Goal: Task Accomplishment & Management: Use online tool/utility

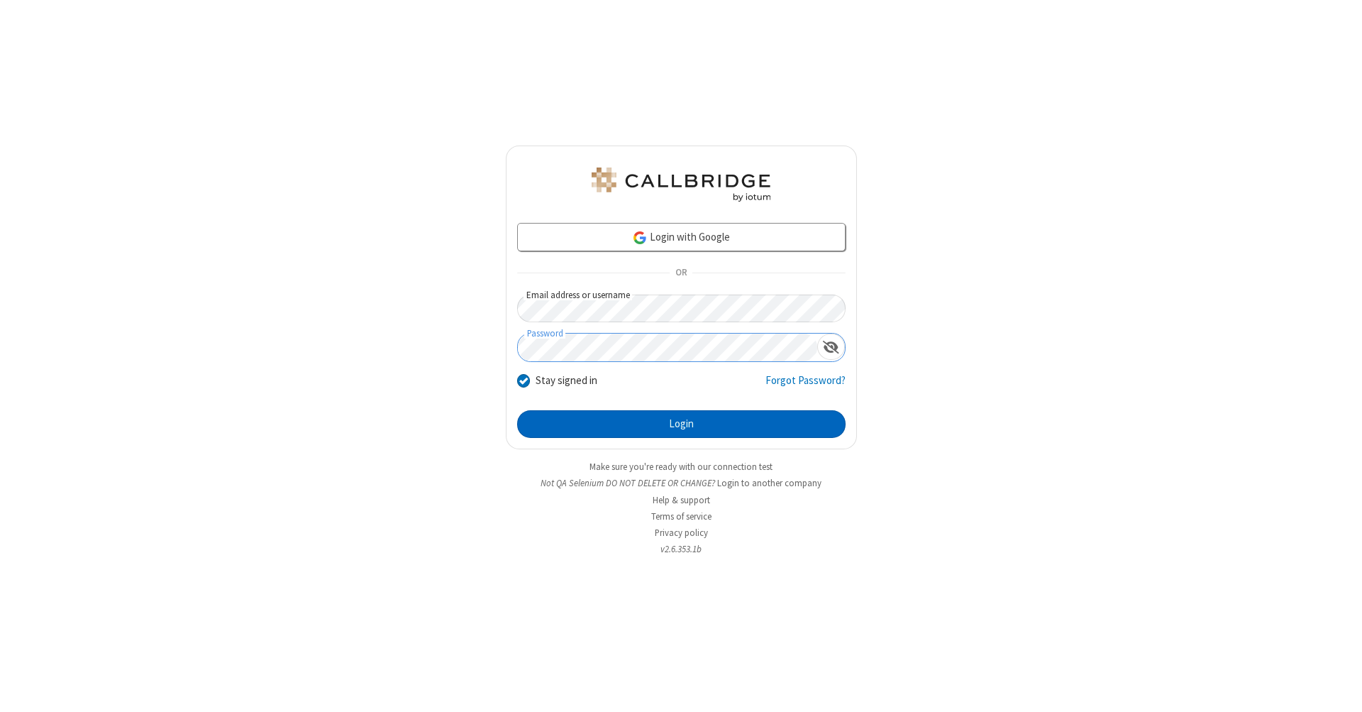
click at [681, 424] on button "Login" at bounding box center [681, 424] width 328 height 28
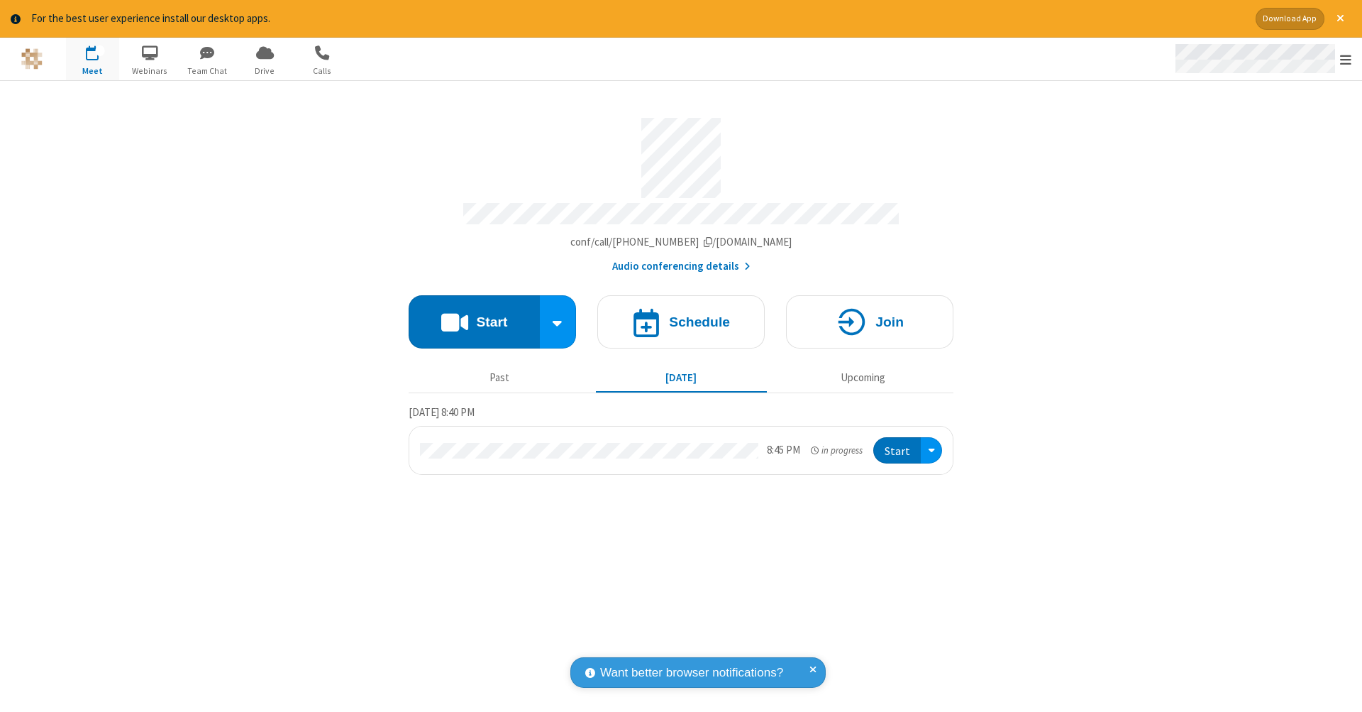
click at [1346, 60] on span "Open menu" at bounding box center [1345, 59] width 11 height 14
click at [265, 70] on span "Drive" at bounding box center [264, 71] width 53 height 13
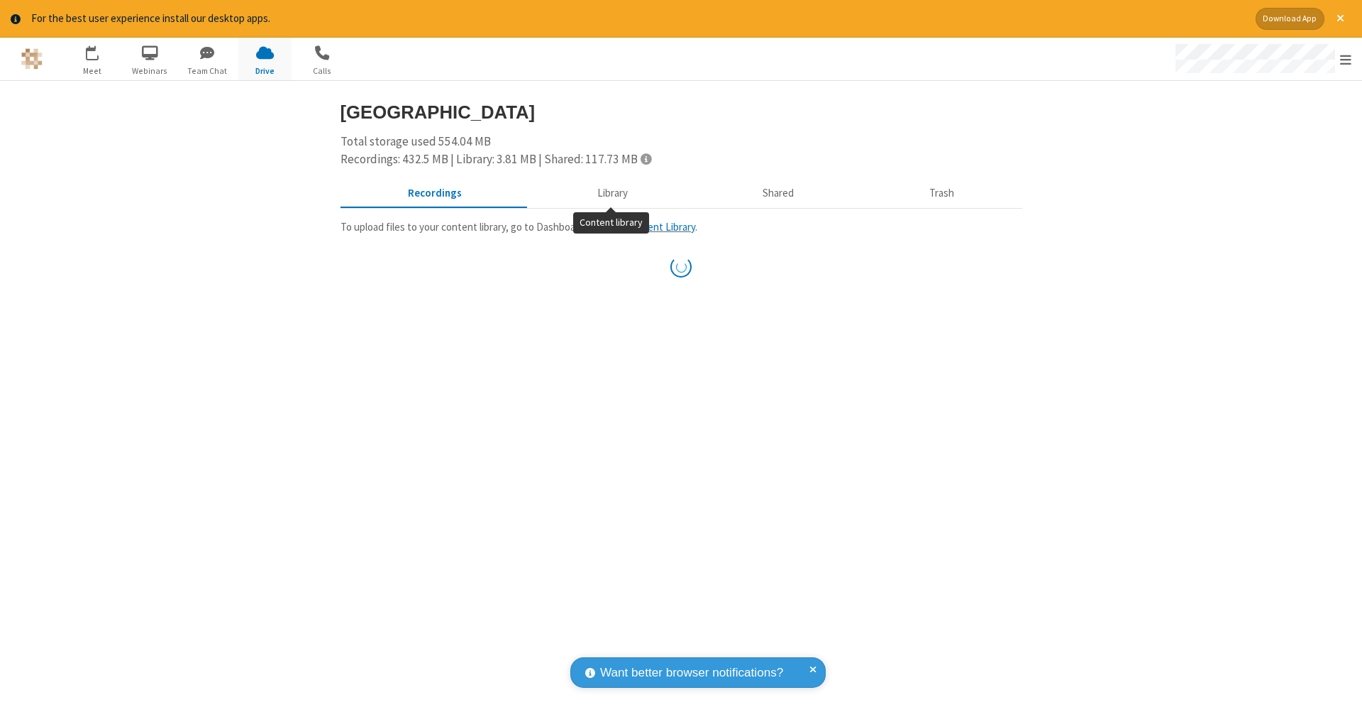
click at [610, 192] on button "Library" at bounding box center [612, 192] width 166 height 27
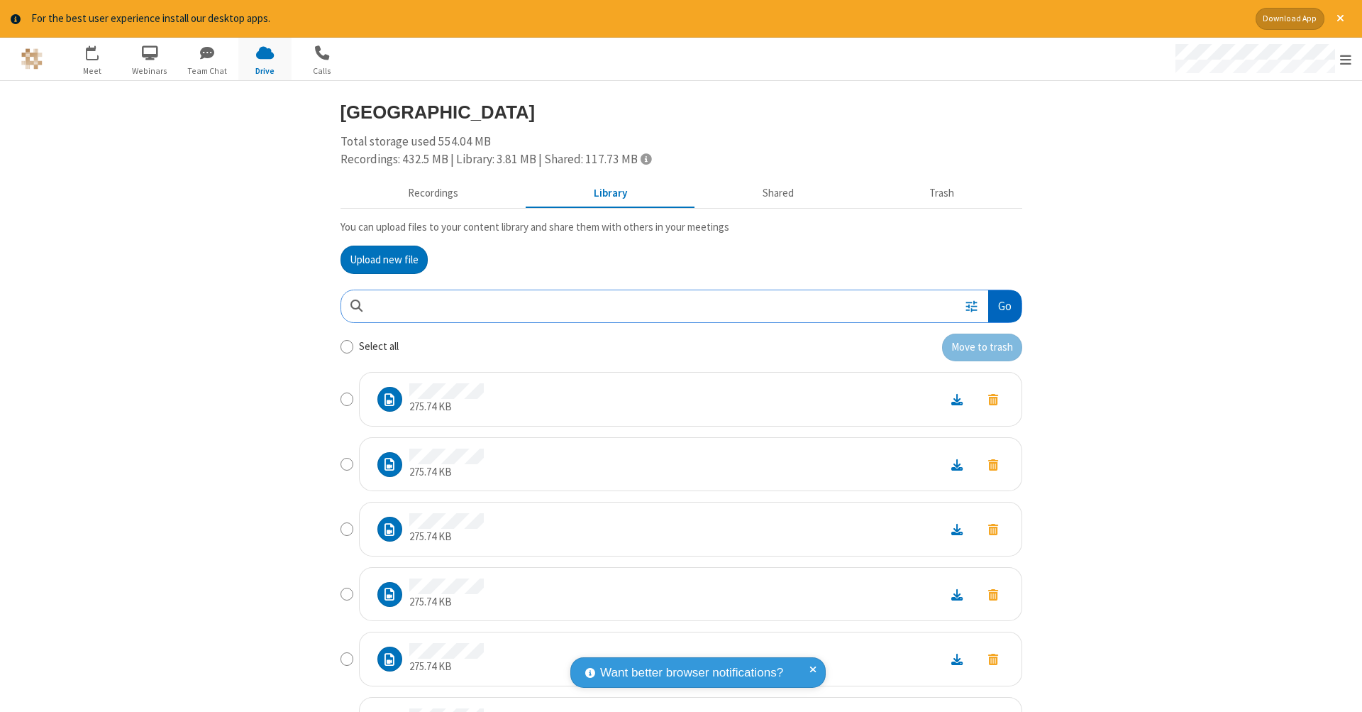
click at [999, 303] on button "Go" at bounding box center [1004, 306] width 33 height 32
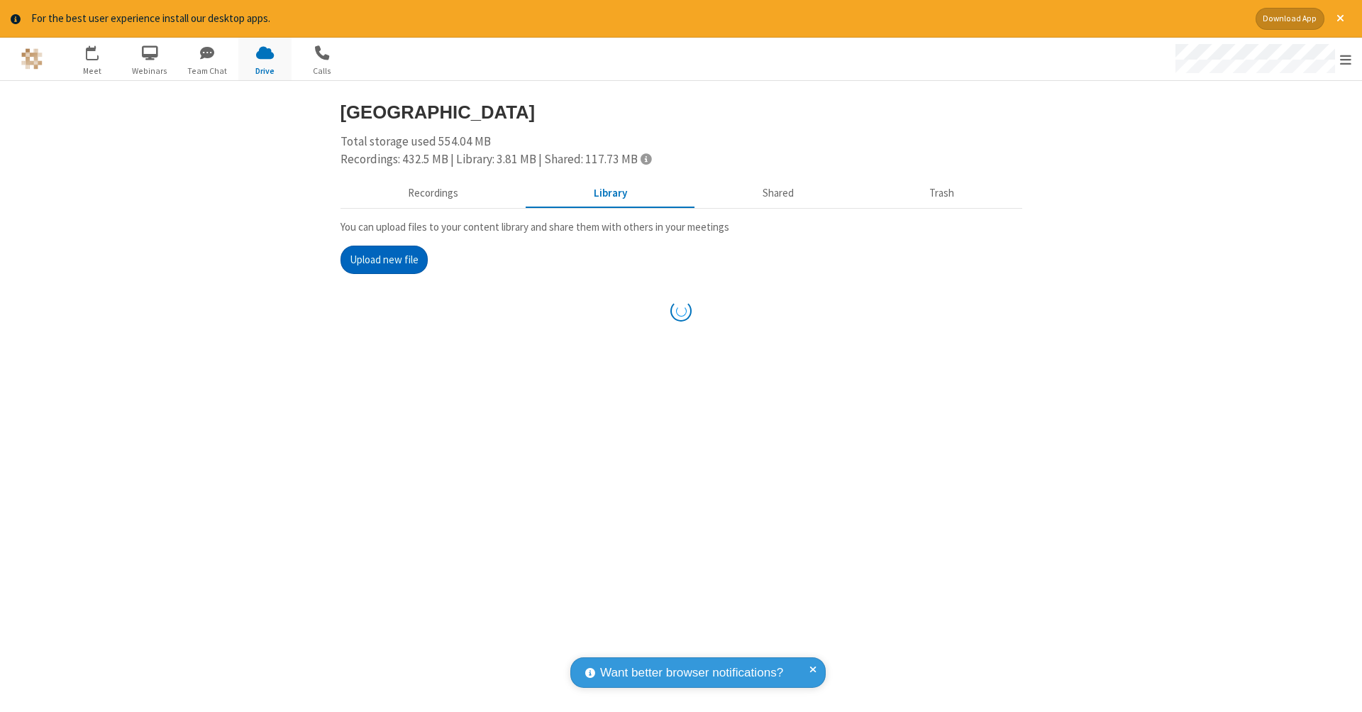
click at [378, 258] on button "Upload new file" at bounding box center [384, 259] width 87 height 28
